Goal: Task Accomplishment & Management: Manage account settings

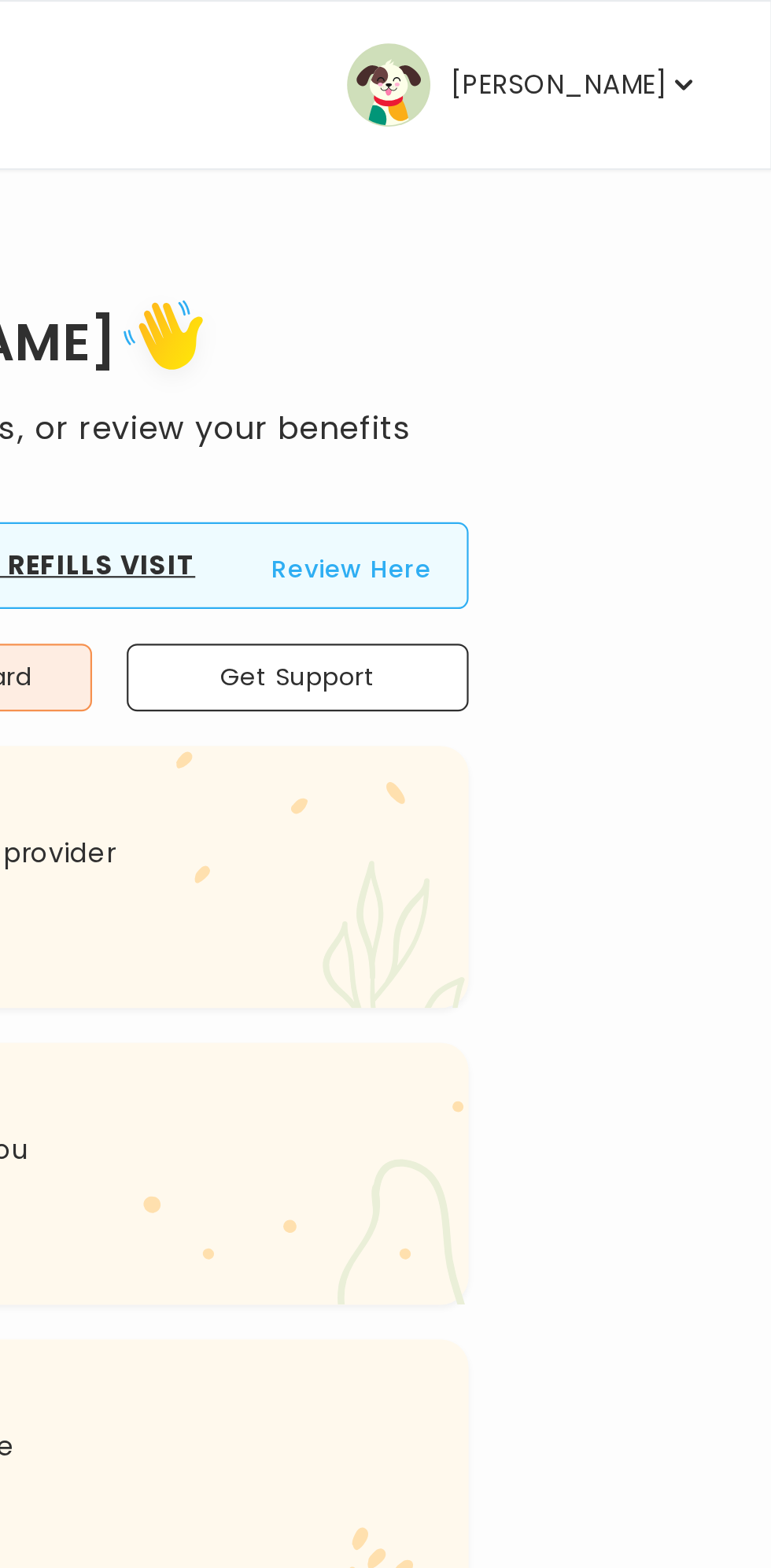
click at [730, 38] on icon "button" at bounding box center [731, 38] width 8 height 5
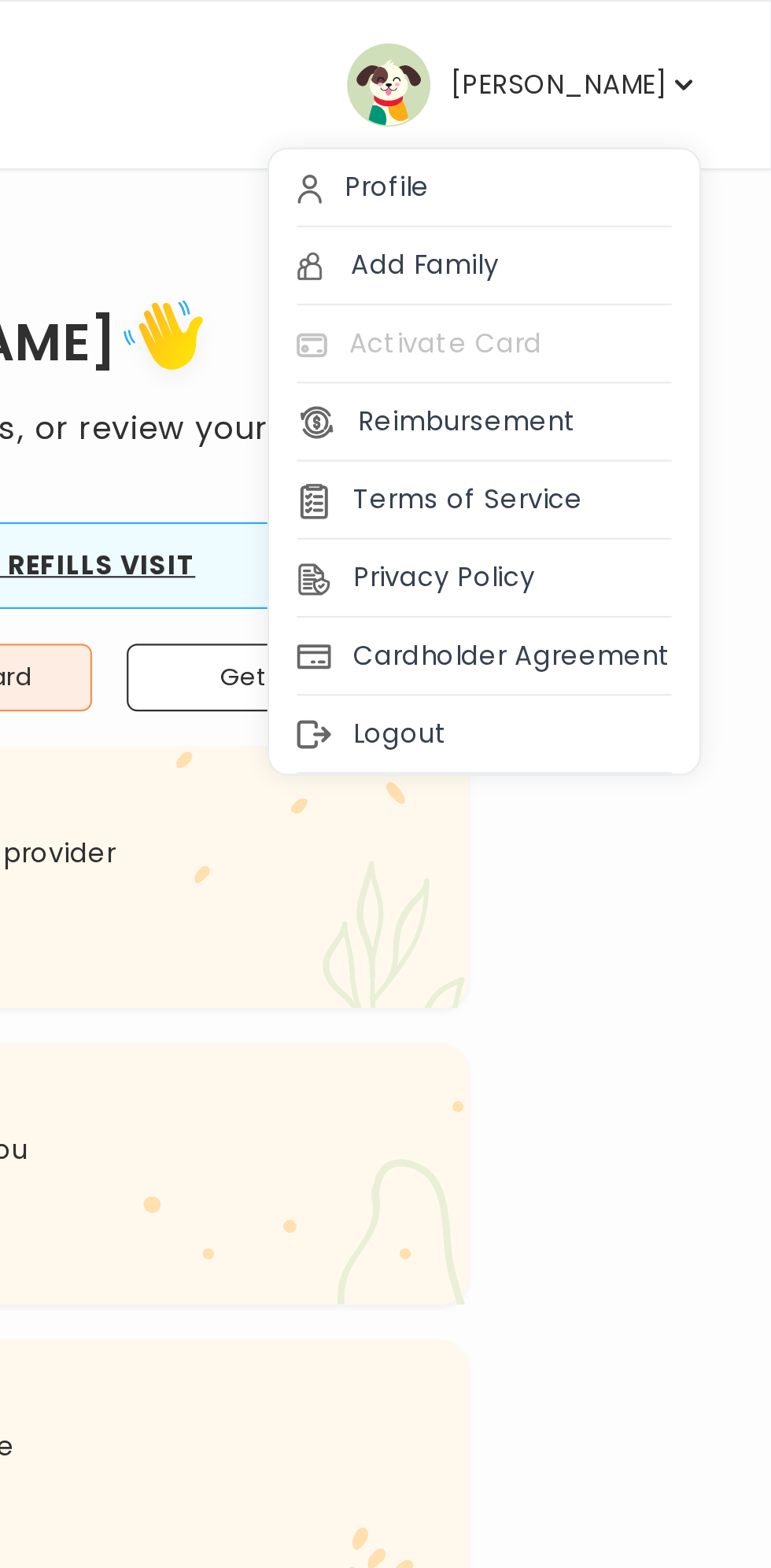
click at [611, 77] on div "Profile" at bounding box center [640, 85] width 195 height 35
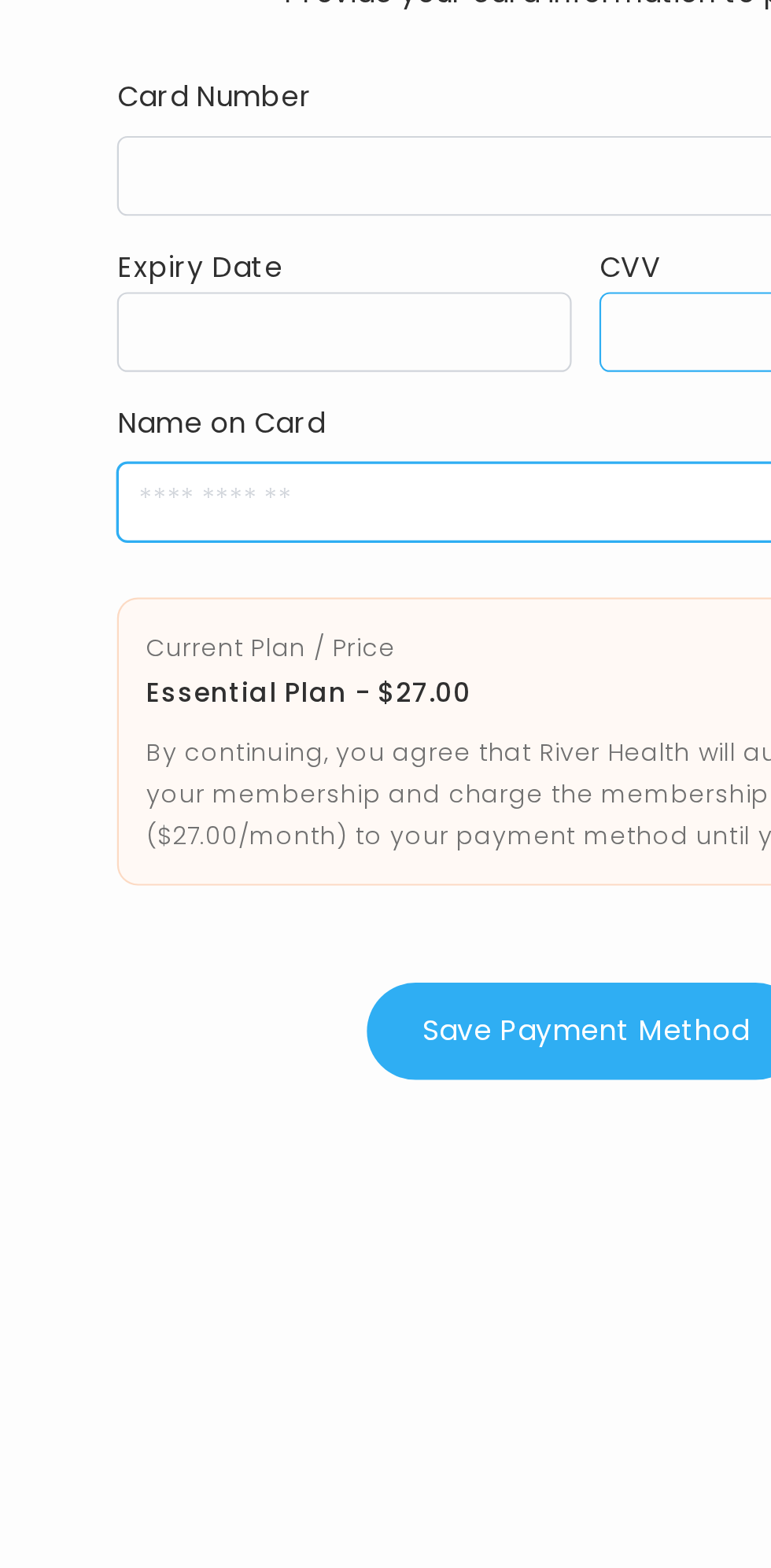
click at [306, 393] on input "cardName" at bounding box center [386, 385] width 425 height 36
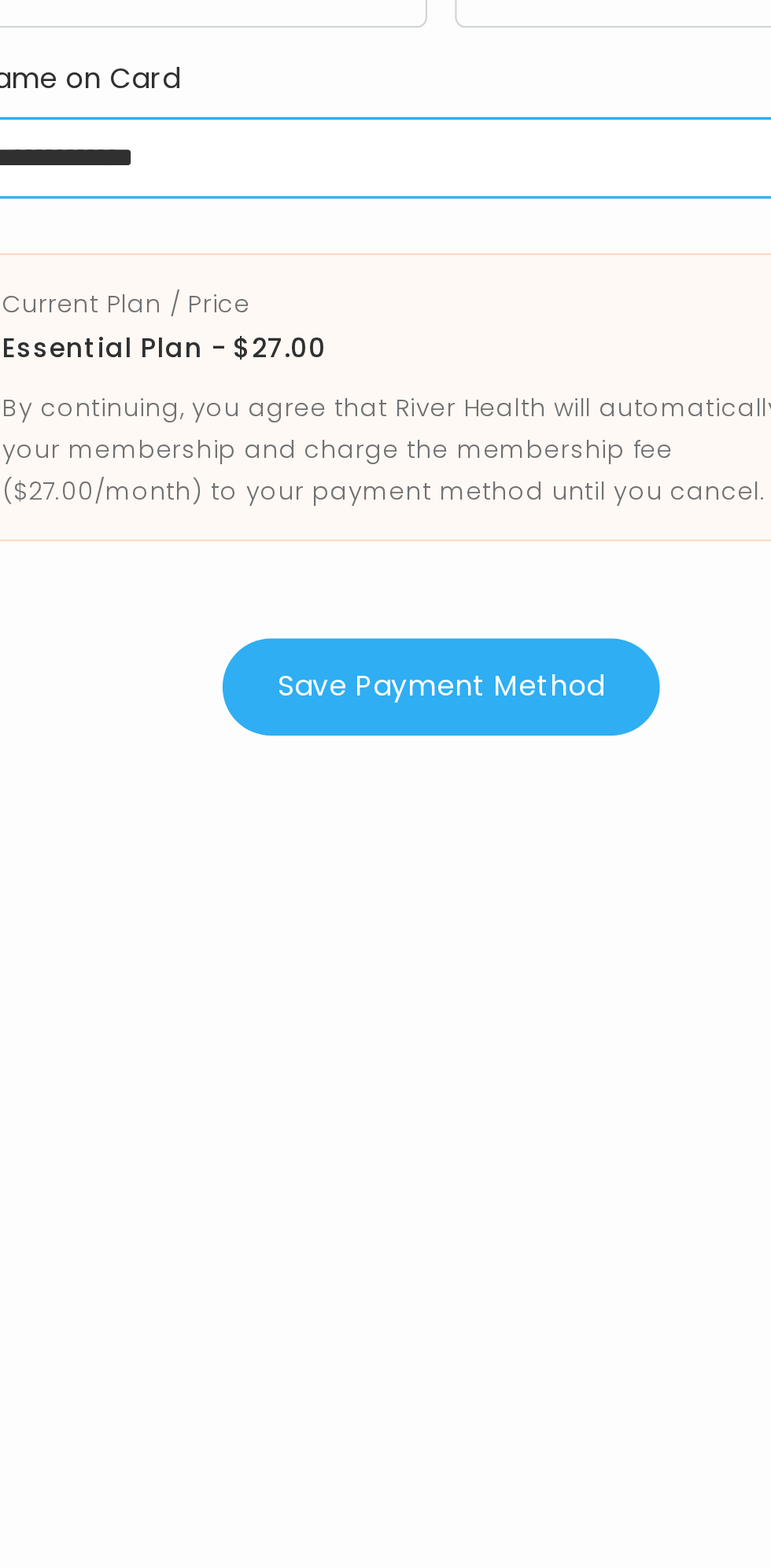
type input "**********"
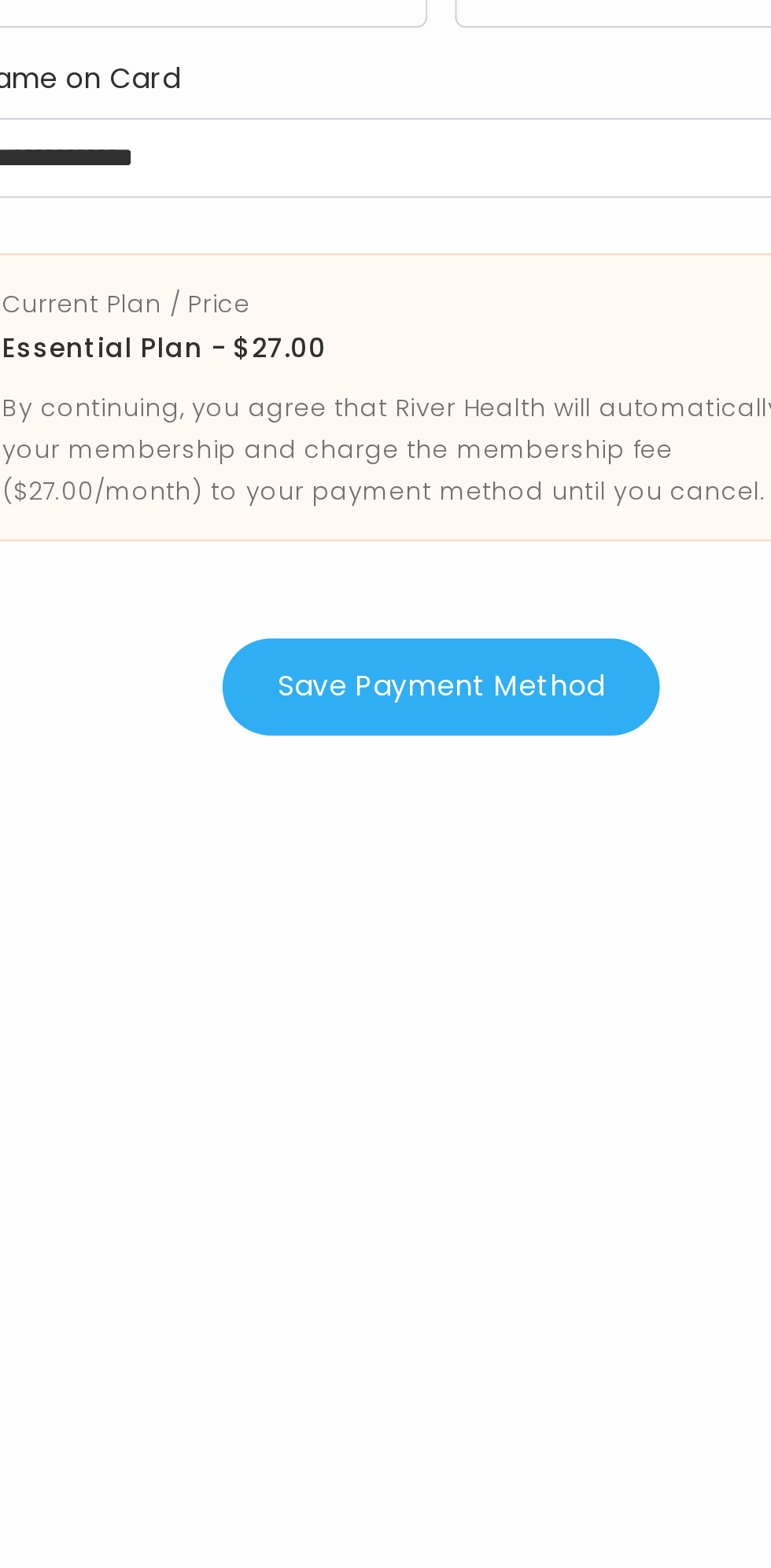
click at [412, 626] on button "Save Payment Method" at bounding box center [386, 626] width 198 height 44
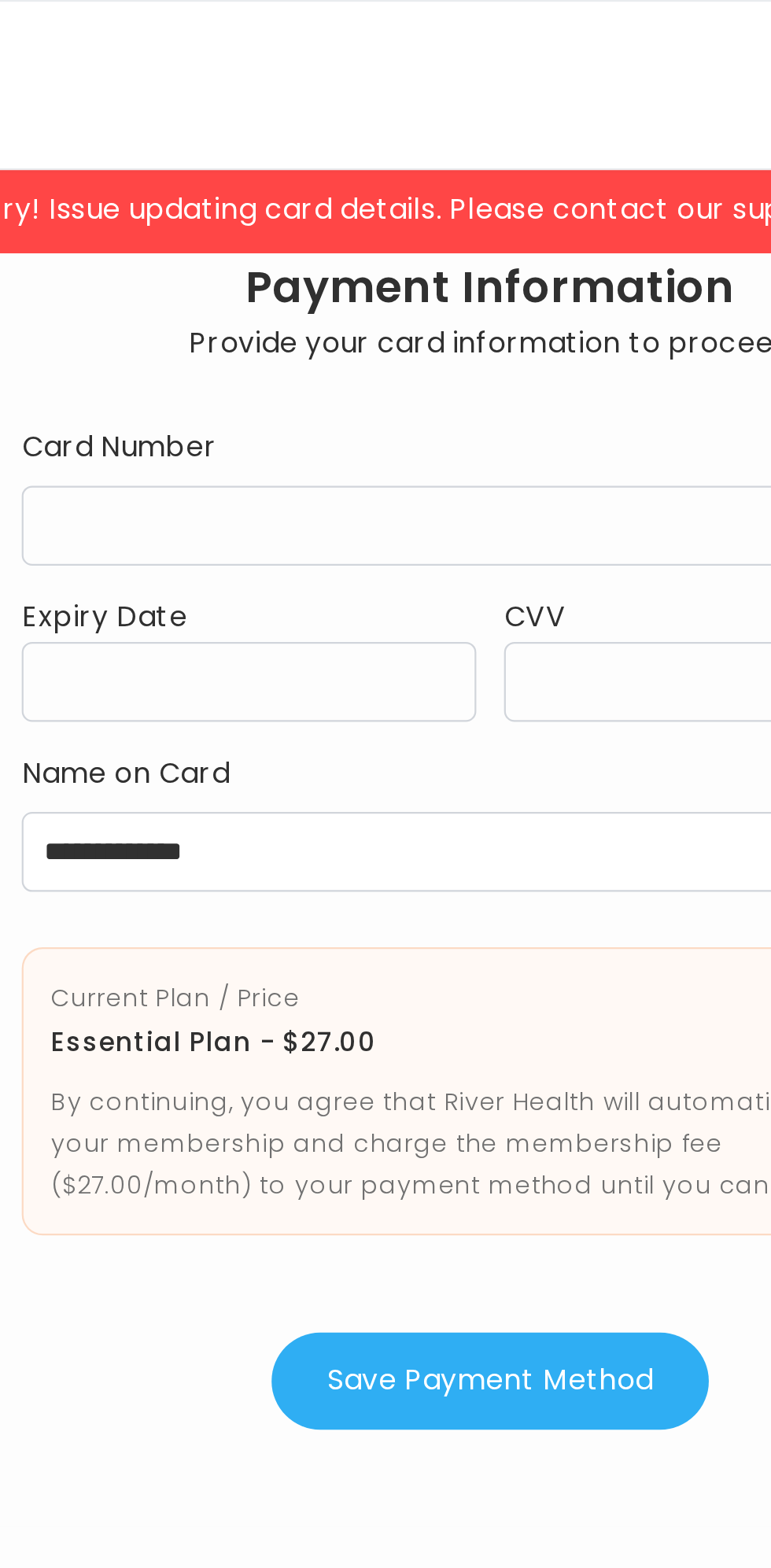
click at [396, 622] on button "Save Payment Method" at bounding box center [386, 626] width 198 height 44
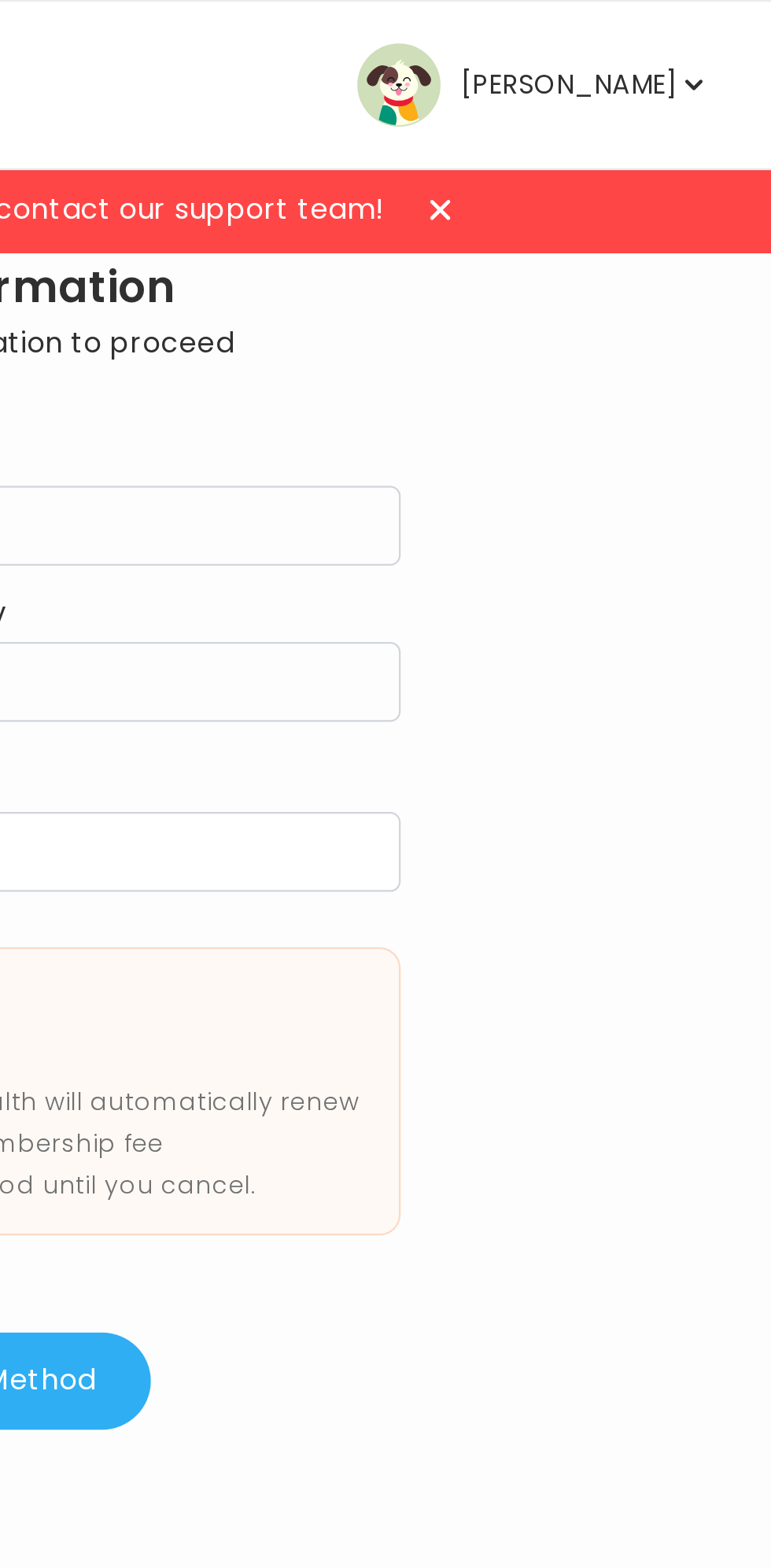
click at [620, 94] on icon at bounding box center [616, 95] width 10 height 10
